Goal: Check status: Check status

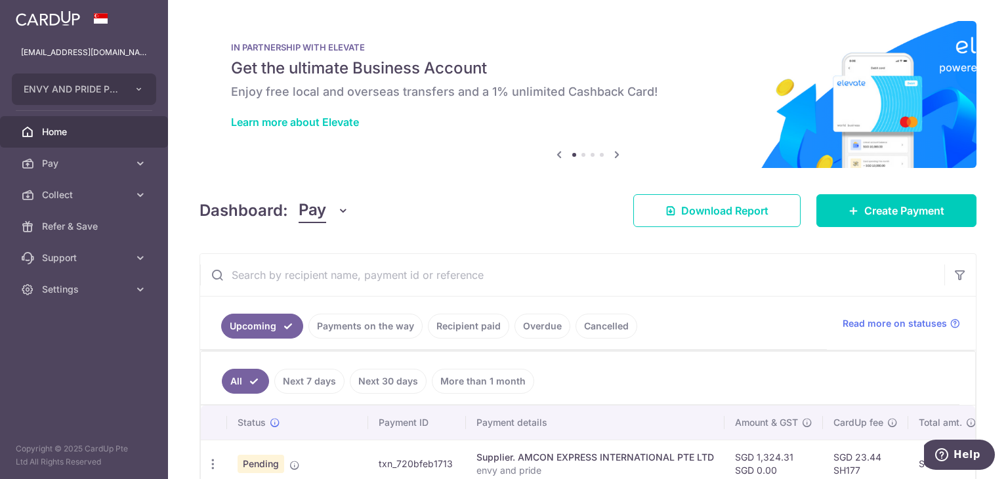
scroll to position [110, 0]
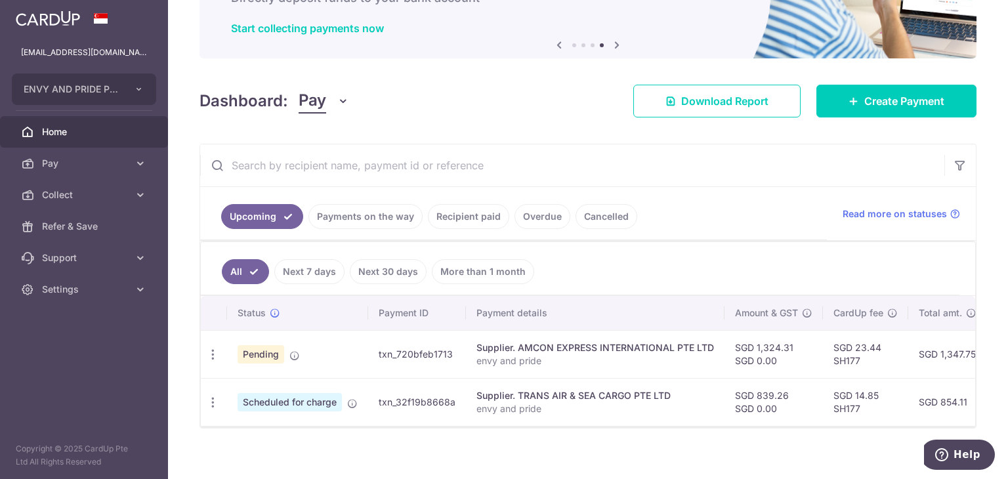
click at [386, 211] on link "Payments on the way" at bounding box center [365, 216] width 114 height 25
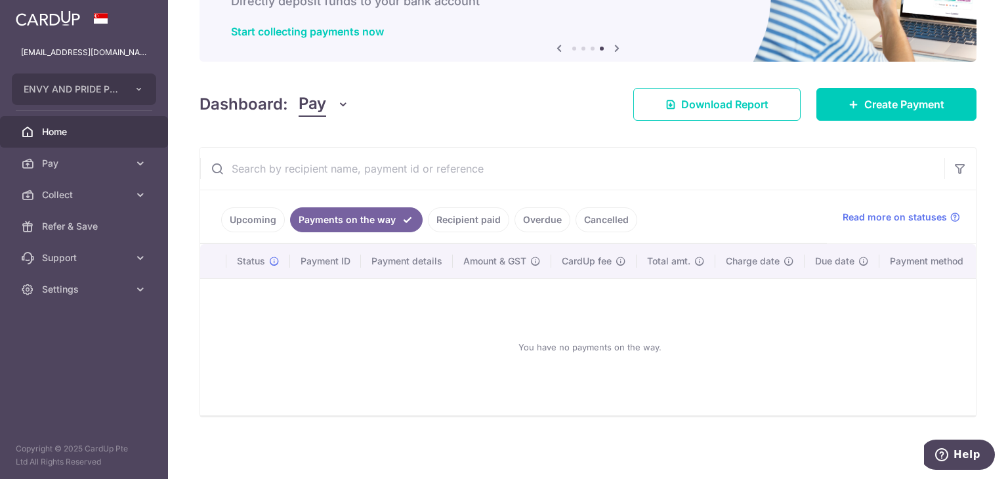
click at [455, 215] on link "Recipient paid" at bounding box center [468, 219] width 81 height 25
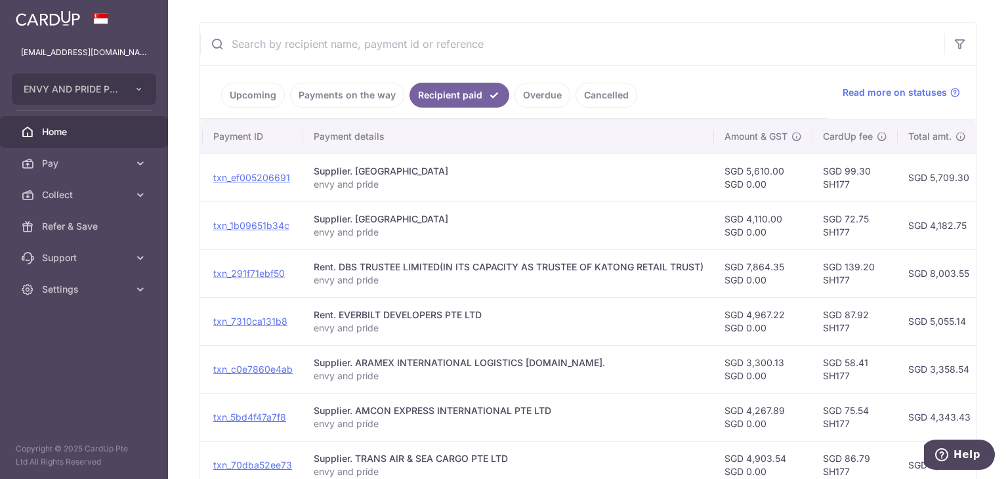
scroll to position [0, 0]
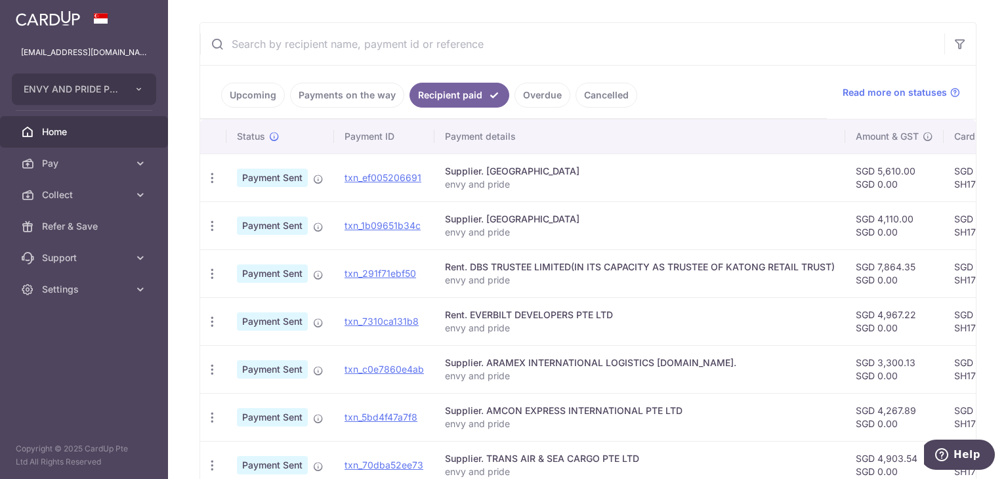
click at [346, 96] on link "Payments on the way" at bounding box center [347, 95] width 114 height 25
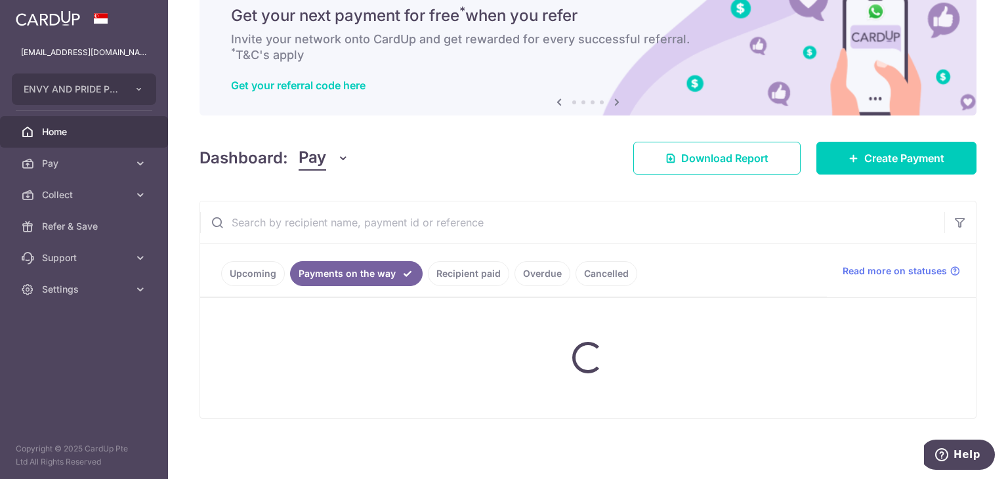
scroll to position [112, 0]
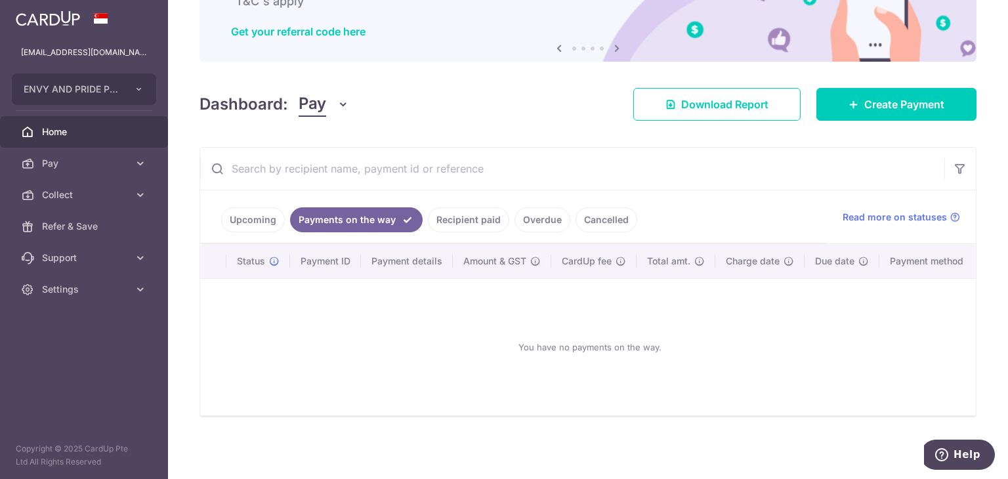
click at [266, 216] on link "Upcoming" at bounding box center [253, 219] width 64 height 25
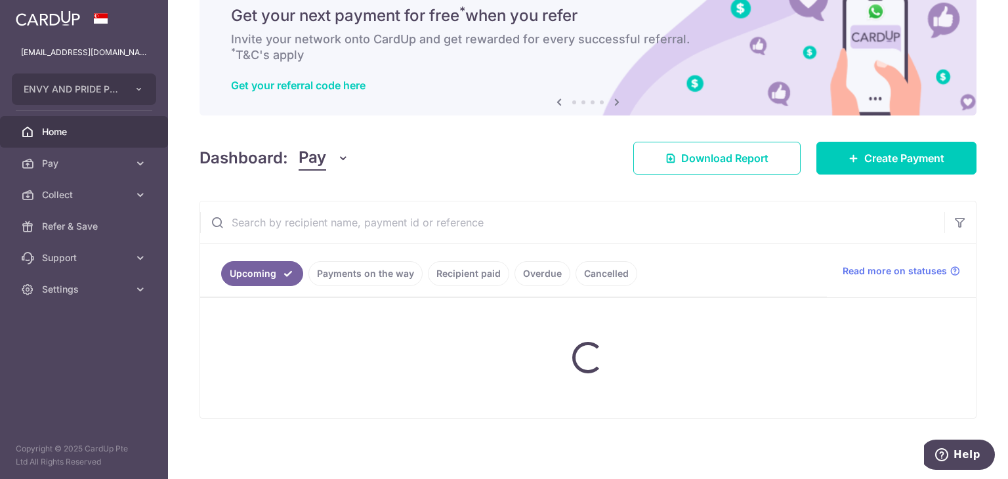
scroll to position [125, 0]
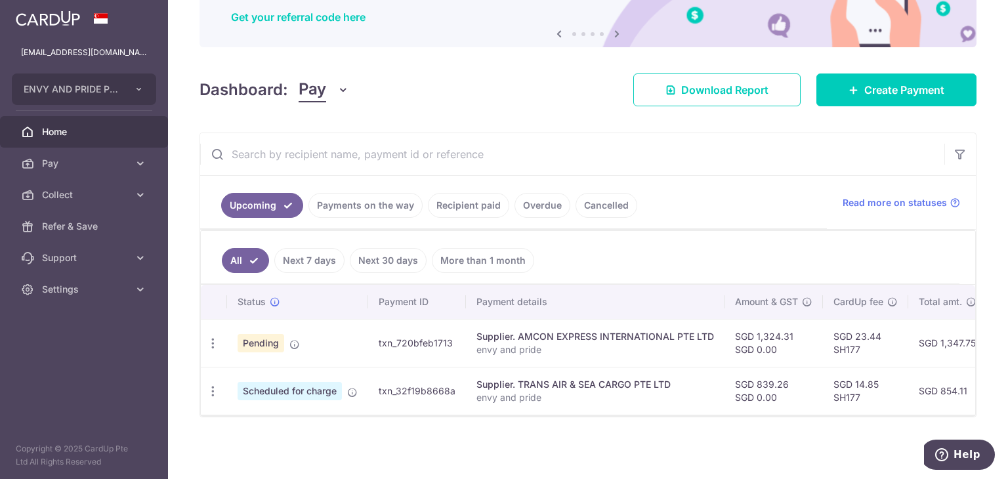
click at [449, 195] on link "Recipient paid" at bounding box center [468, 205] width 81 height 25
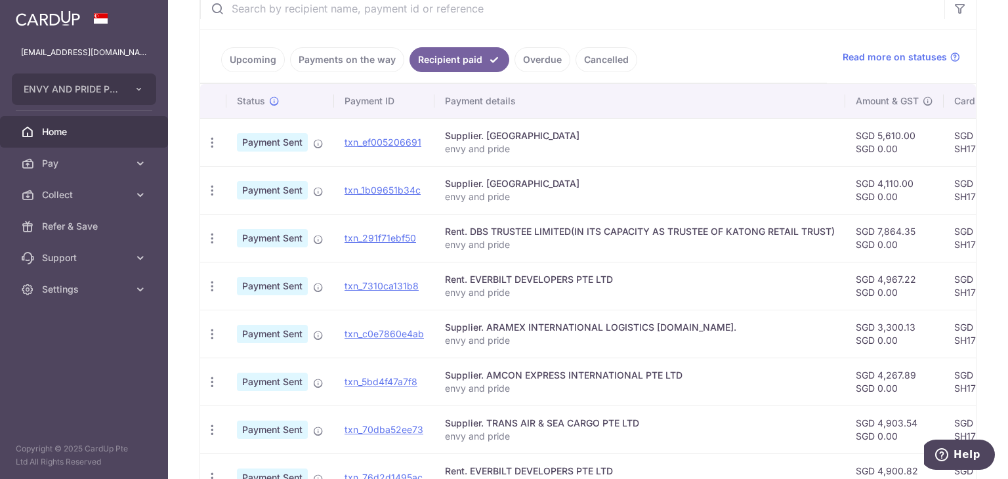
scroll to position [267, 0]
